Goal: Complete application form

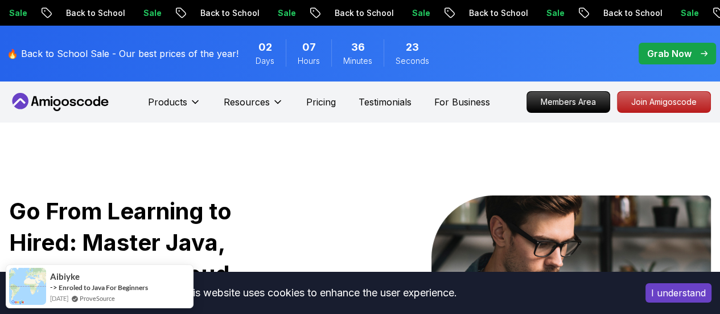
click at [649, 57] on p "Grab Now" at bounding box center [669, 54] width 44 height 14
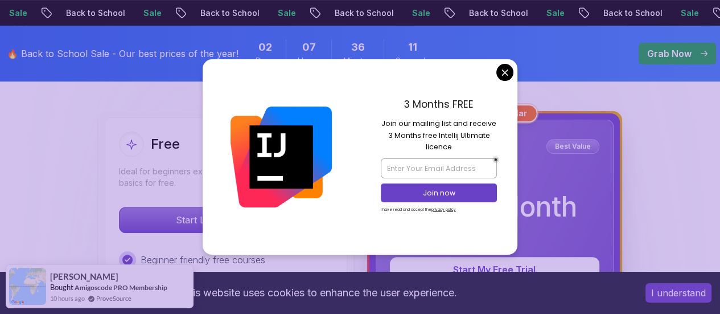
scroll to position [411, 0]
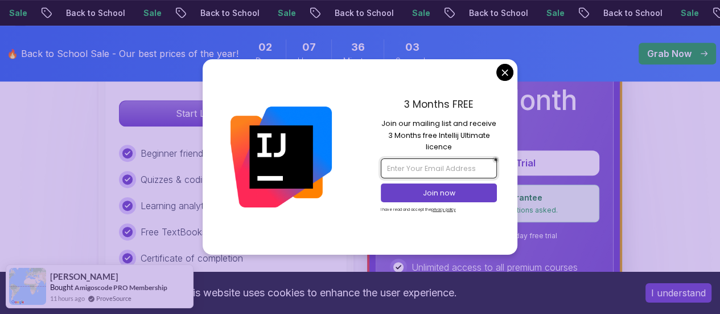
click at [435, 162] on input "email" at bounding box center [439, 167] width 116 height 19
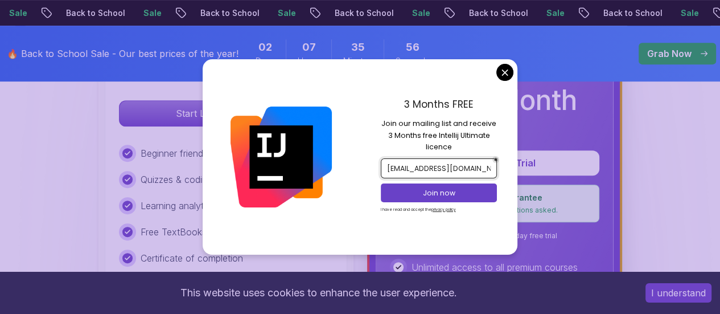
type input "dr095115@gmail.com"
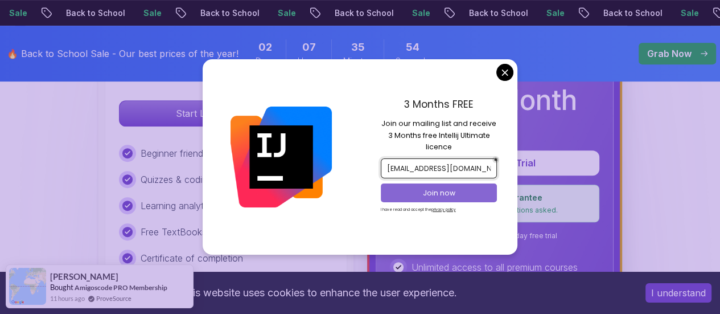
click at [451, 199] on button "Join now" at bounding box center [439, 192] width 116 height 19
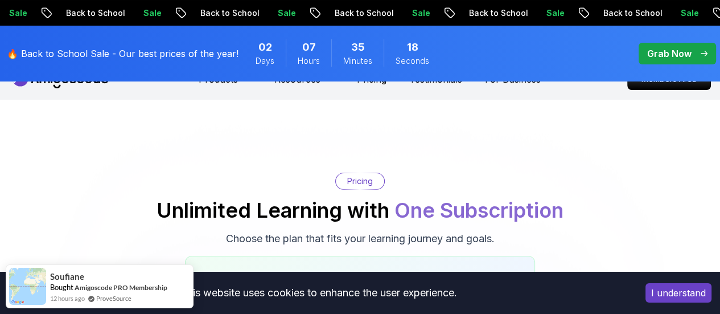
scroll to position [0, 0]
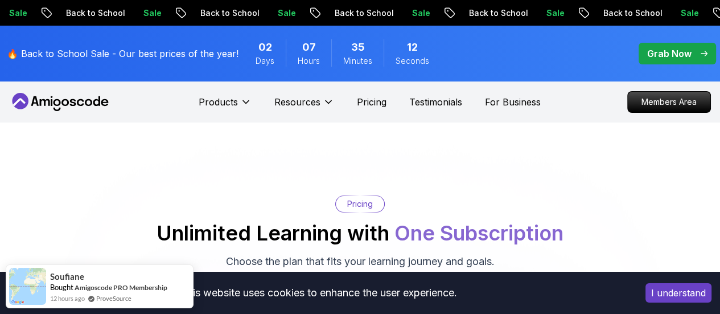
click at [662, 54] on p "Grab Now" at bounding box center [669, 54] width 44 height 14
click at [693, 54] on div "Grab Now" at bounding box center [677, 54] width 60 height 14
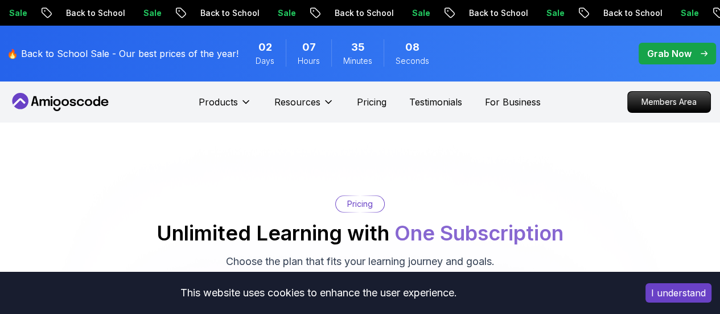
click at [703, 52] on icon "pre-order" at bounding box center [704, 54] width 7 height 6
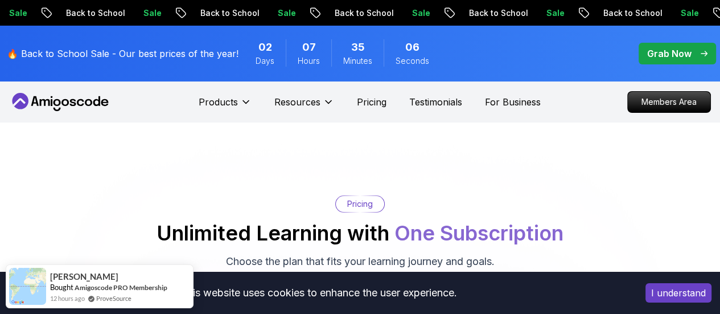
click at [705, 51] on icon "pre-order" at bounding box center [704, 54] width 7 height 6
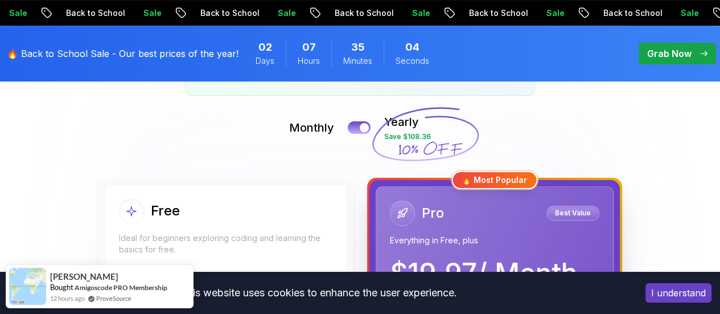
scroll to position [239, 0]
click at [657, 287] on button "I understand" at bounding box center [678, 292] width 66 height 19
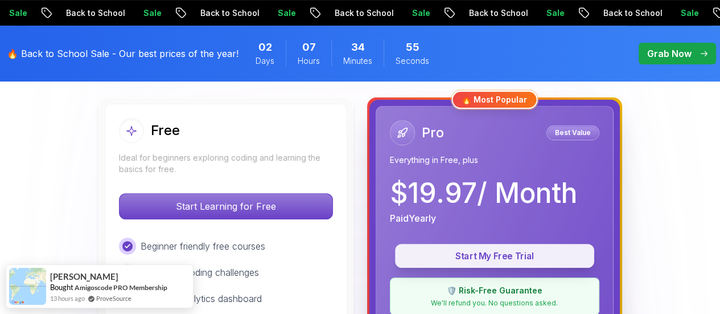
scroll to position [340, 0]
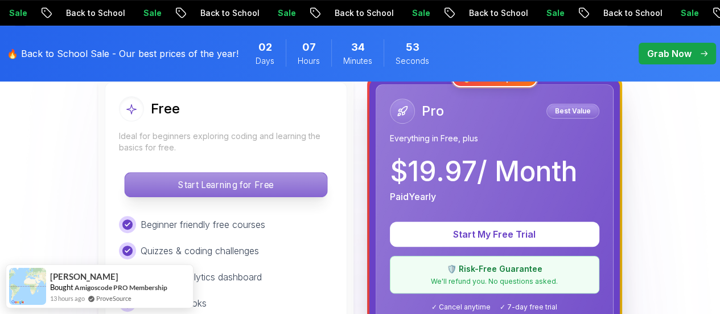
click at [268, 186] on p "Start Learning for Free" at bounding box center [226, 184] width 202 height 24
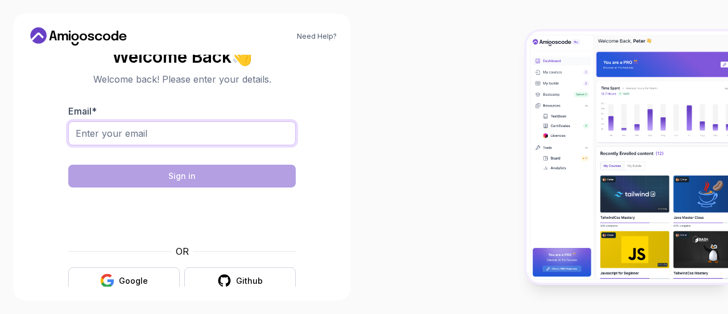
click at [201, 137] on input "Email *" at bounding box center [182, 133] width 228 height 24
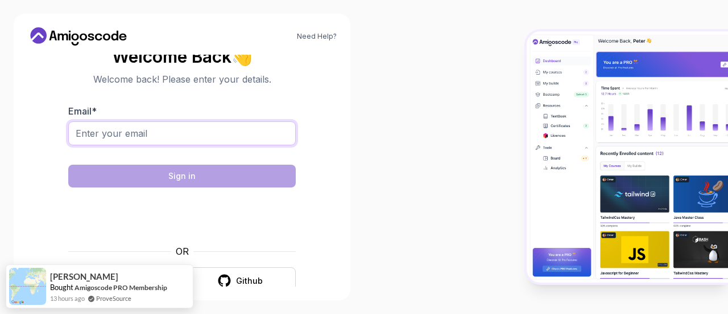
type input "dr095115@gmail.com"
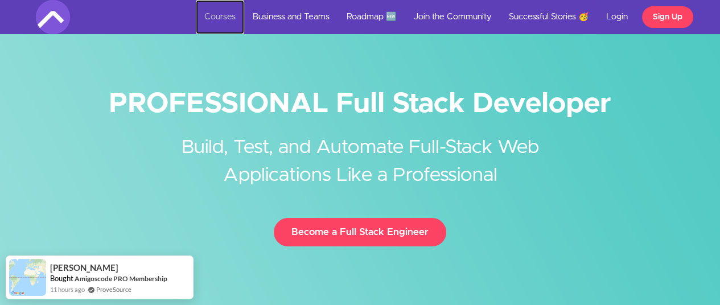
click at [226, 10] on link "Courses" at bounding box center [220, 17] width 48 height 34
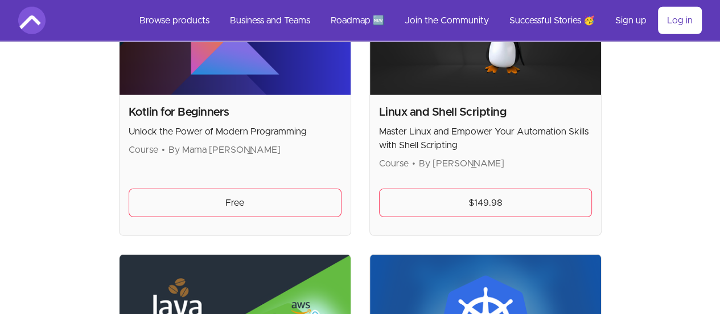
scroll to position [2598, 0]
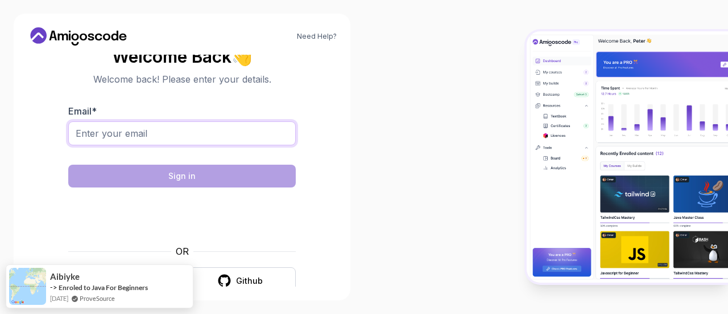
click at [191, 139] on input "Email *" at bounding box center [182, 133] width 228 height 24
type input "[EMAIL_ADDRESS][DOMAIN_NAME]"
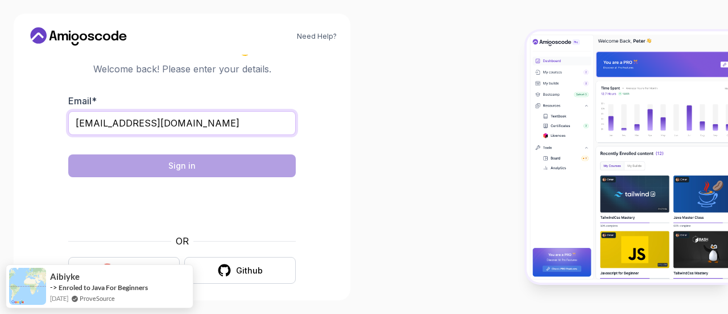
scroll to position [18, 0]
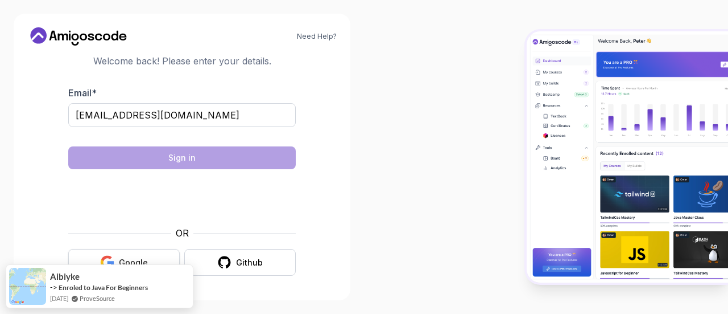
click at [155, 257] on button "Google" at bounding box center [124, 262] width 112 height 27
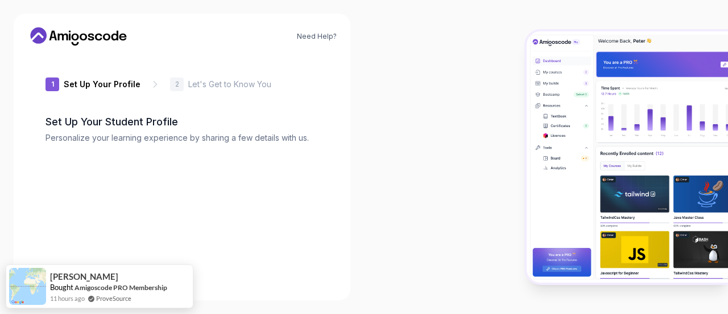
type input "spicyrabbitccdbd"
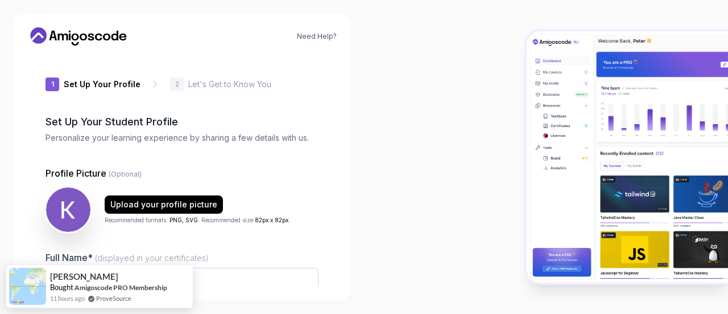
scroll to position [160, 0]
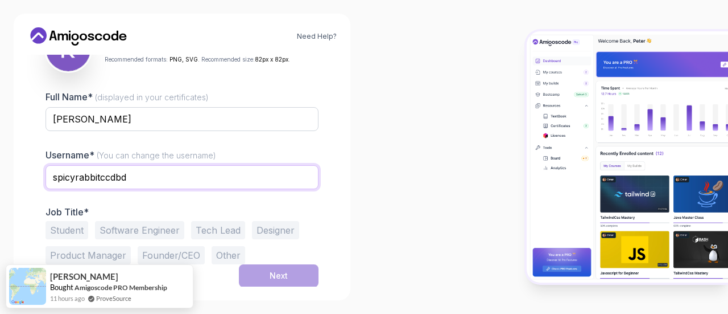
drag, startPoint x: 133, startPoint y: 185, endPoint x: 48, endPoint y: 186, distance: 84.8
click at [48, 186] on input "spicyrabbitccdbd" at bounding box center [182, 177] width 273 height 24
type input "Dinesh_reddy"
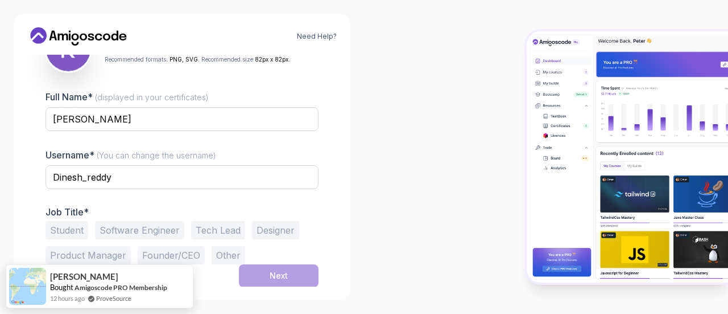
click at [64, 229] on button "Student" at bounding box center [67, 230] width 43 height 18
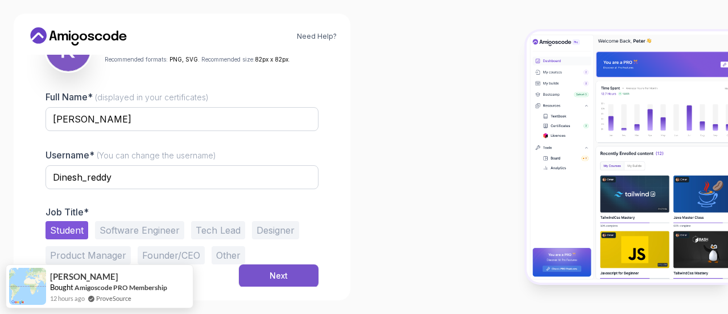
click at [255, 266] on button "Next" at bounding box center [279, 275] width 80 height 23
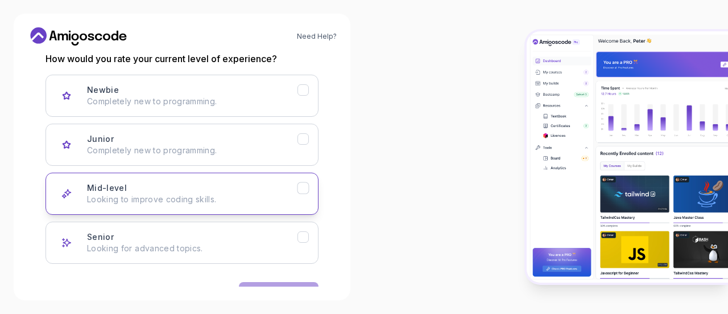
click at [228, 179] on button "Mid-level Looking to improve coding skills." at bounding box center [182, 193] width 273 height 42
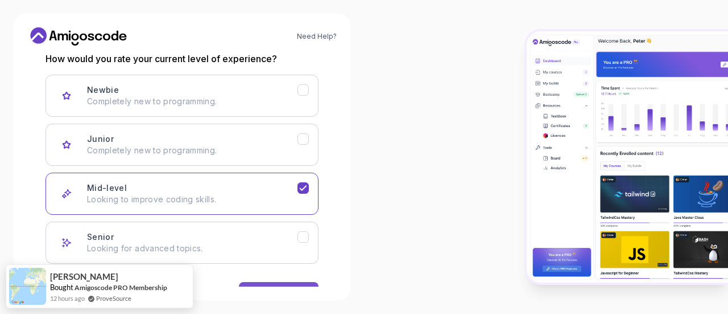
click at [272, 286] on div "Need Help? 2 Let's Get to Know You 1 Set Up Your Profile 2 Let's Get to Know Yo…" at bounding box center [182, 157] width 337 height 286
click at [273, 283] on button "Next" at bounding box center [279, 293] width 80 height 23
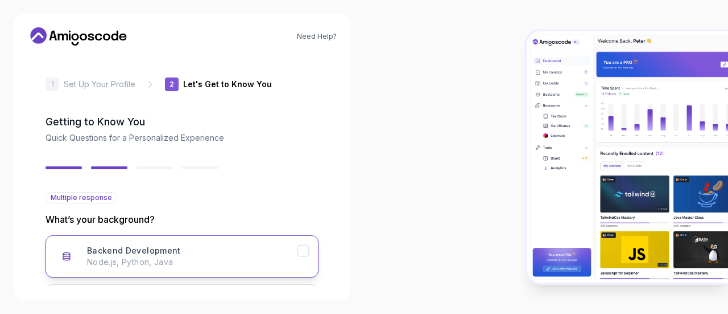
scroll to position [207, 0]
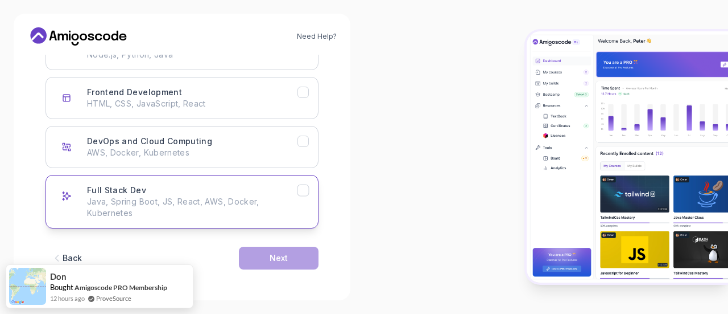
click at [175, 208] on p "Java, Spring Boot, JS, React, AWS, Docker, Kubernetes" at bounding box center [192, 207] width 211 height 23
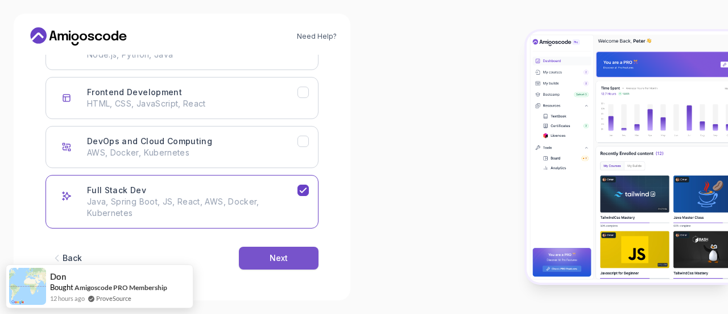
click at [254, 262] on button "Next" at bounding box center [279, 257] width 80 height 23
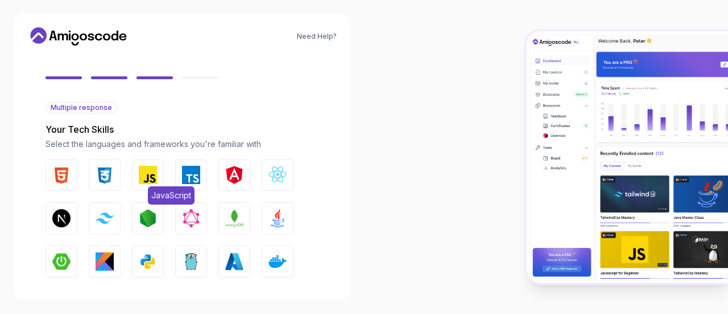
scroll to position [115, 0]
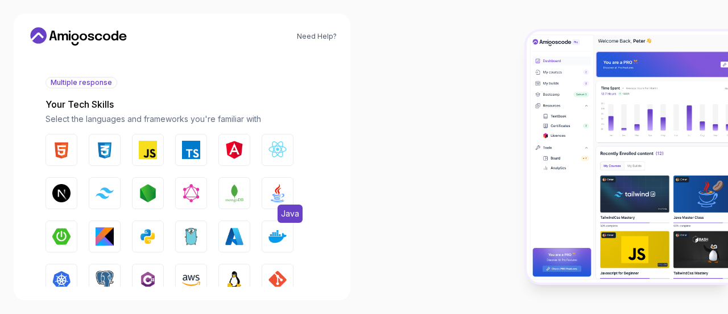
click at [264, 200] on button "Java" at bounding box center [278, 193] width 32 height 32
click at [142, 158] on img "button" at bounding box center [148, 150] width 18 height 18
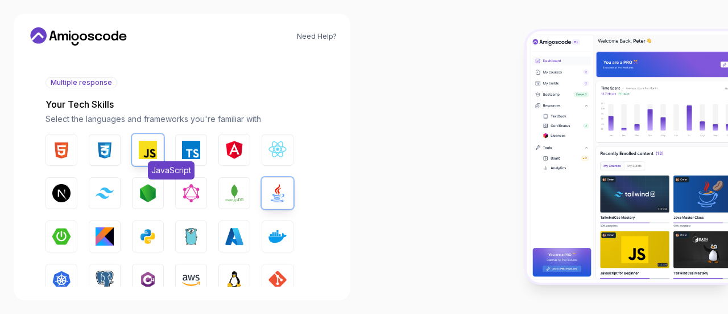
click at [142, 158] on img "button" at bounding box center [148, 150] width 18 height 18
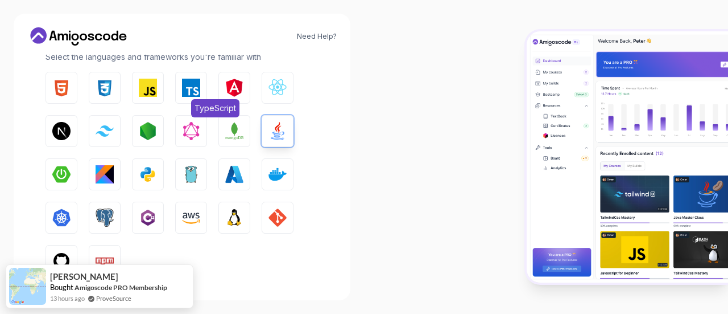
scroll to position [199, 0]
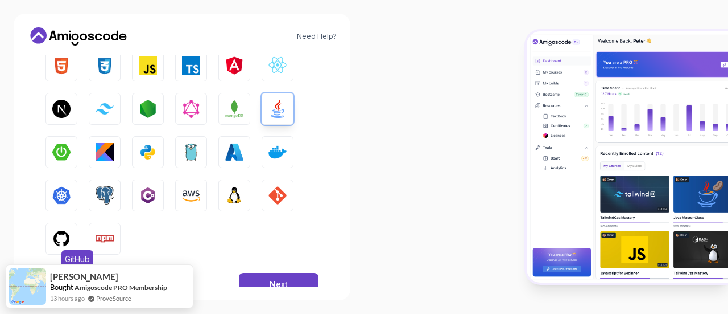
click at [61, 249] on button "GitHub" at bounding box center [62, 239] width 32 height 32
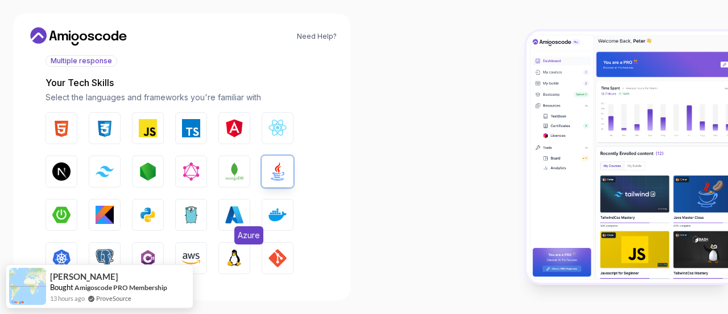
scroll to position [120, 0]
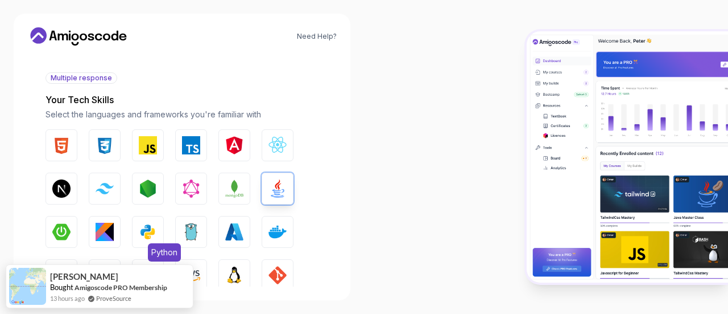
click at [150, 231] on img "button" at bounding box center [148, 232] width 18 height 18
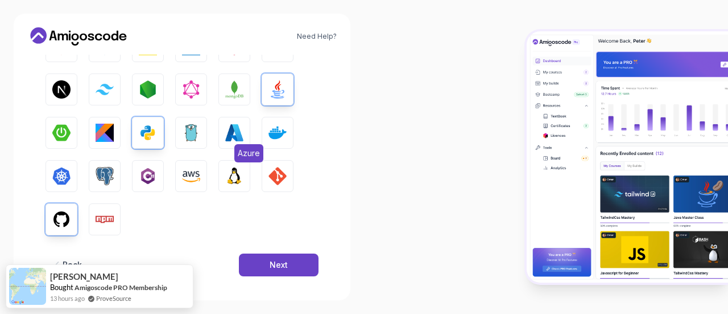
scroll to position [226, 0]
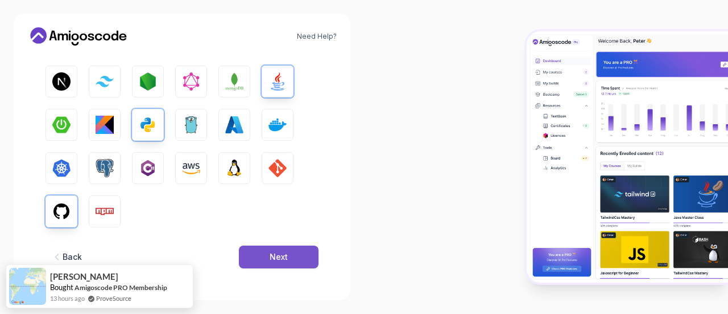
click at [262, 248] on button "Next" at bounding box center [279, 256] width 80 height 23
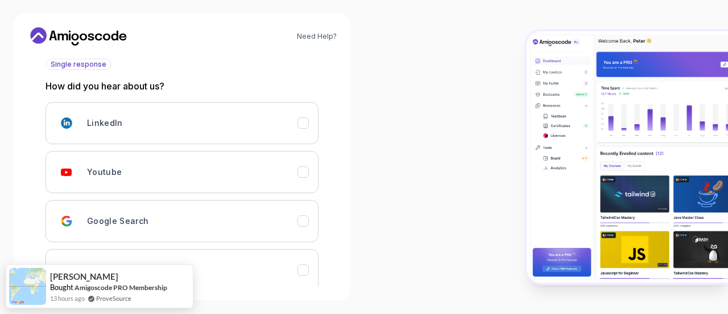
scroll to position [137, 0]
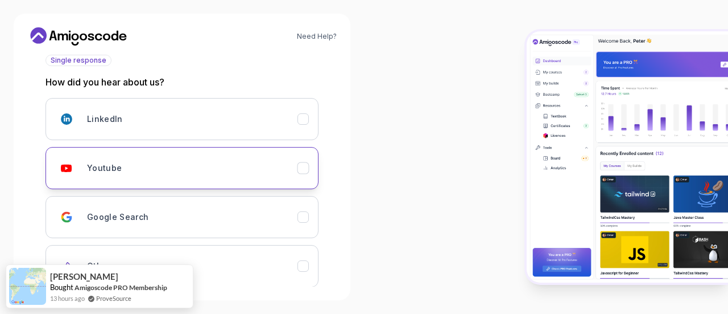
click at [232, 179] on button "Youtube" at bounding box center [182, 168] width 273 height 42
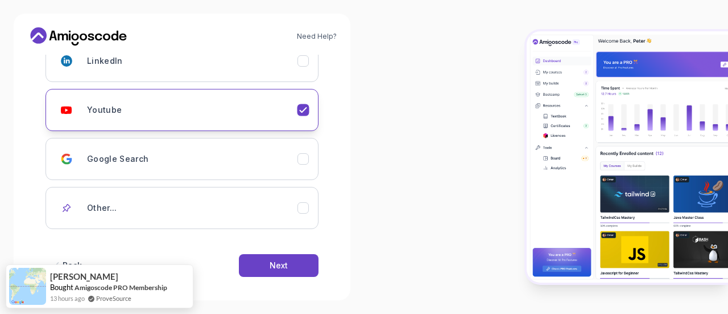
scroll to position [203, 0]
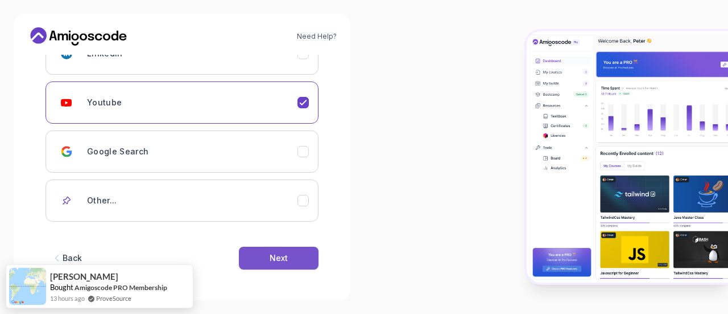
click at [286, 253] on div "Next" at bounding box center [279, 257] width 18 height 11
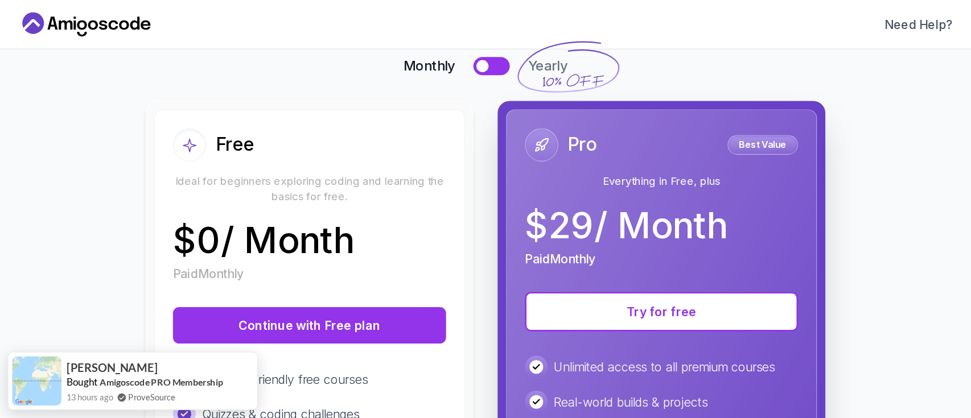
scroll to position [83, 0]
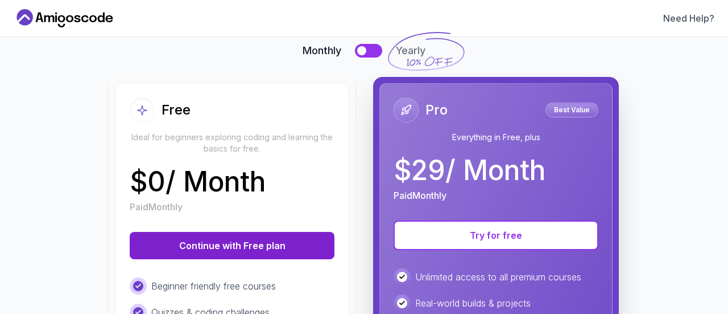
click at [241, 237] on button "Continue with Free plan" at bounding box center [232, 245] width 205 height 27
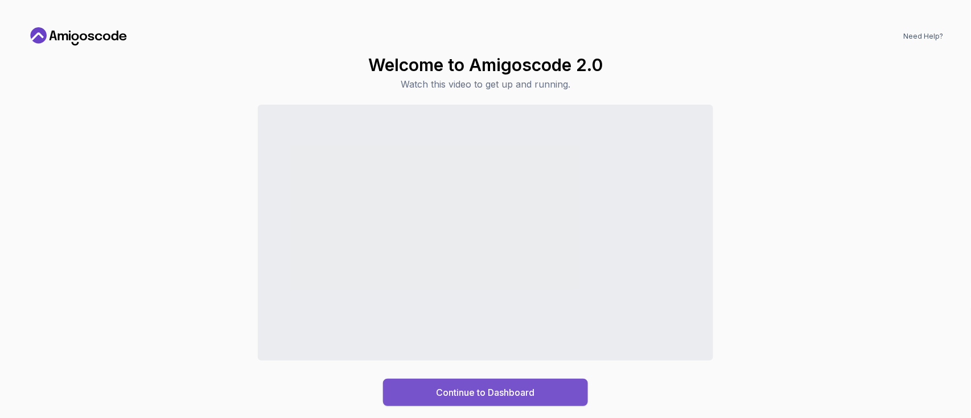
click at [480, 313] on div "Continue to Dashboard" at bounding box center [485, 393] width 98 height 14
